Goal: Task Accomplishment & Management: Use online tool/utility

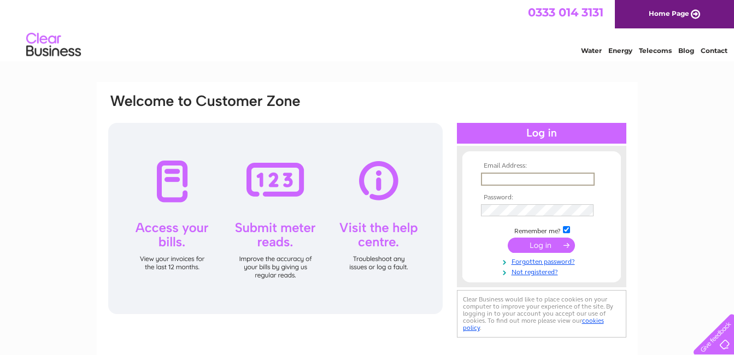
click at [486, 179] on input "text" at bounding box center [538, 179] width 114 height 13
click at [508, 238] on input "submit" at bounding box center [541, 245] width 67 height 15
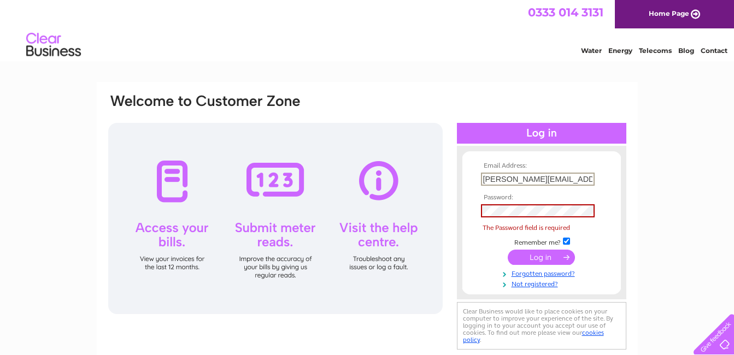
click at [580, 178] on input "[PERSON_NAME][EMAIL_ADDRESS]" at bounding box center [538, 179] width 114 height 13
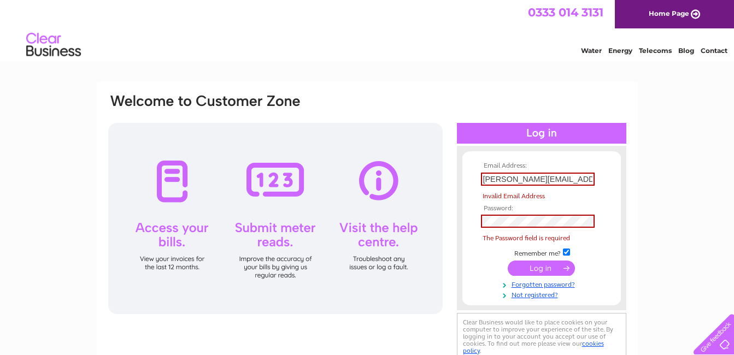
click at [594, 171] on td "[PERSON_NAME][EMAIL_ADDRESS],," at bounding box center [541, 179] width 127 height 19
click at [583, 178] on input "[PERSON_NAME][EMAIL_ADDRESS],," at bounding box center [538, 179] width 114 height 13
click at [508, 261] on input "submit" at bounding box center [541, 268] width 67 height 15
click at [533, 179] on input "p.mckinley&h0" at bounding box center [538, 179] width 114 height 13
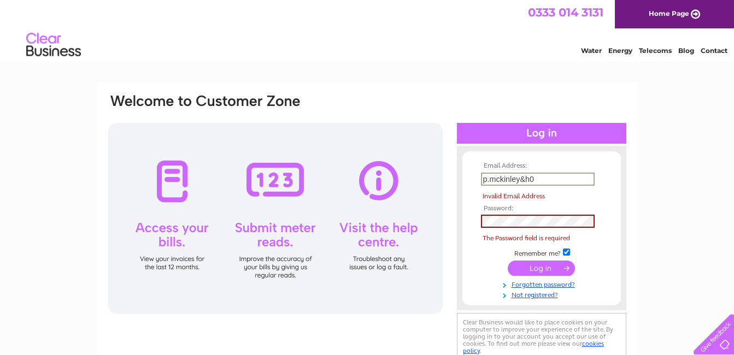
click at [533, 178] on input "p.mckinley&h0" at bounding box center [538, 179] width 114 height 13
click at [577, 166] on th "Email Address:" at bounding box center [541, 166] width 127 height 8
click at [534, 179] on input "p.mckinley&h0" at bounding box center [538, 179] width 114 height 13
click at [533, 179] on input "p.mckinley&h0" at bounding box center [538, 179] width 114 height 13
click at [508, 261] on input "submit" at bounding box center [541, 268] width 67 height 15
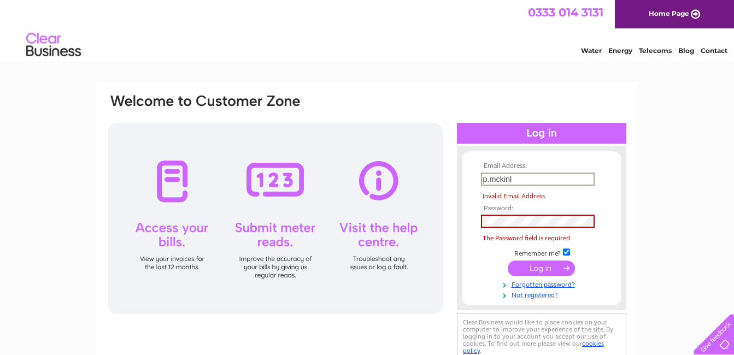
type input "[PERSON_NAME][EMAIL_ADDRESS][DOMAIN_NAME]"
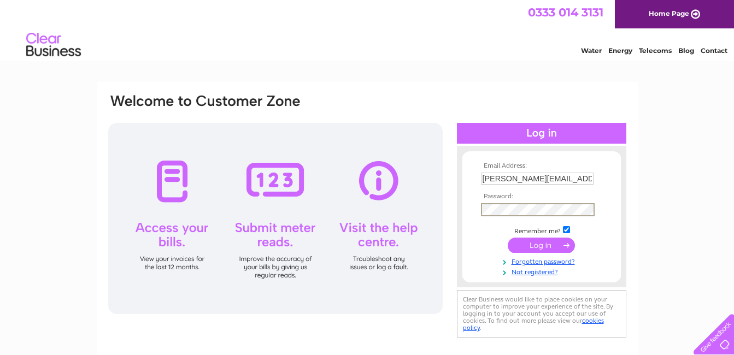
click at [532, 245] on input "submit" at bounding box center [541, 245] width 67 height 15
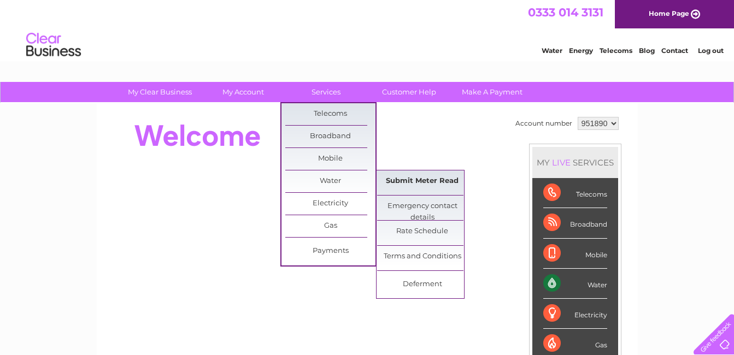
click at [422, 180] on link "Submit Meter Read" at bounding box center [422, 182] width 90 height 22
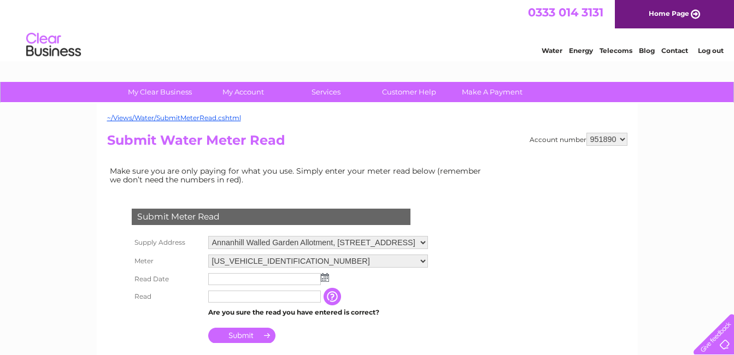
click at [323, 278] on img at bounding box center [325, 277] width 8 height 9
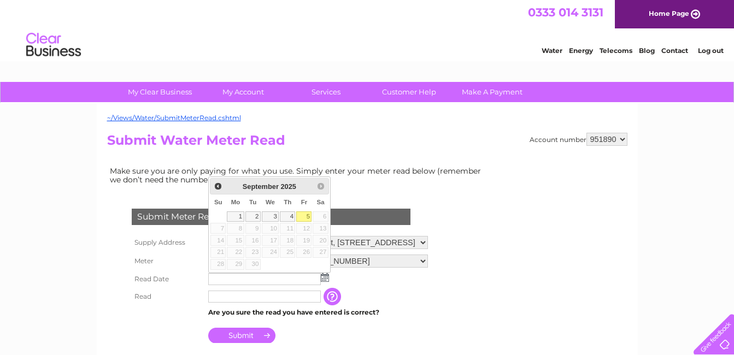
click at [305, 218] on link "5" at bounding box center [303, 217] width 15 height 11
type input "2025/09/05"
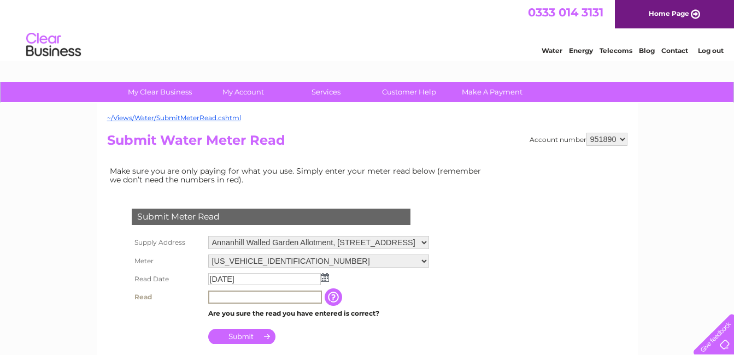
click at [215, 296] on input "text" at bounding box center [265, 297] width 114 height 13
type input "00069"
click at [241, 336] on input "Submit" at bounding box center [241, 336] width 67 height 15
